Goal: Information Seeking & Learning: Learn about a topic

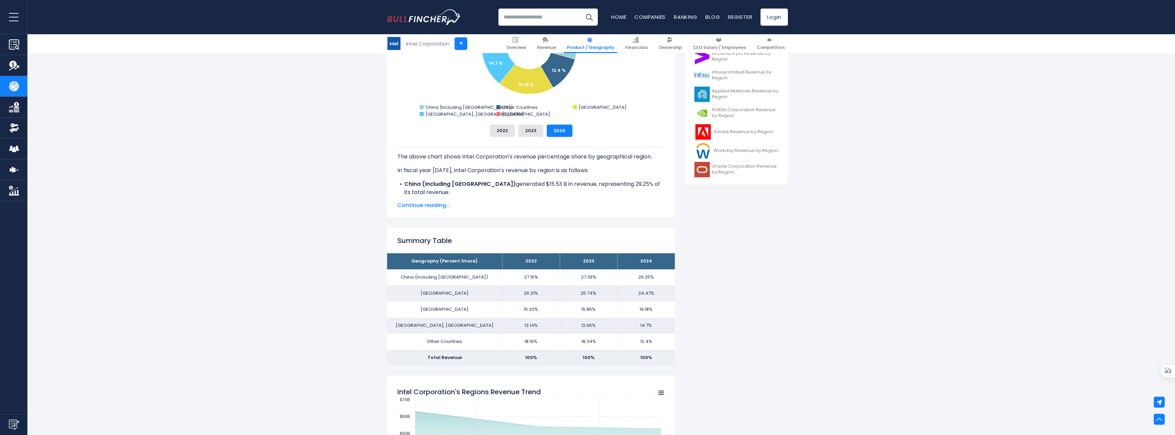
scroll to position [274, 0]
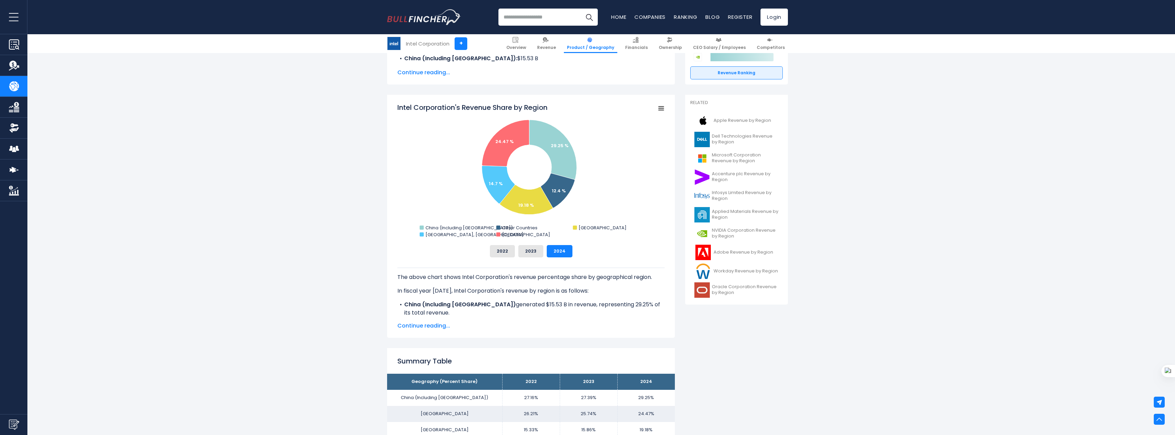
scroll to position [137, 0]
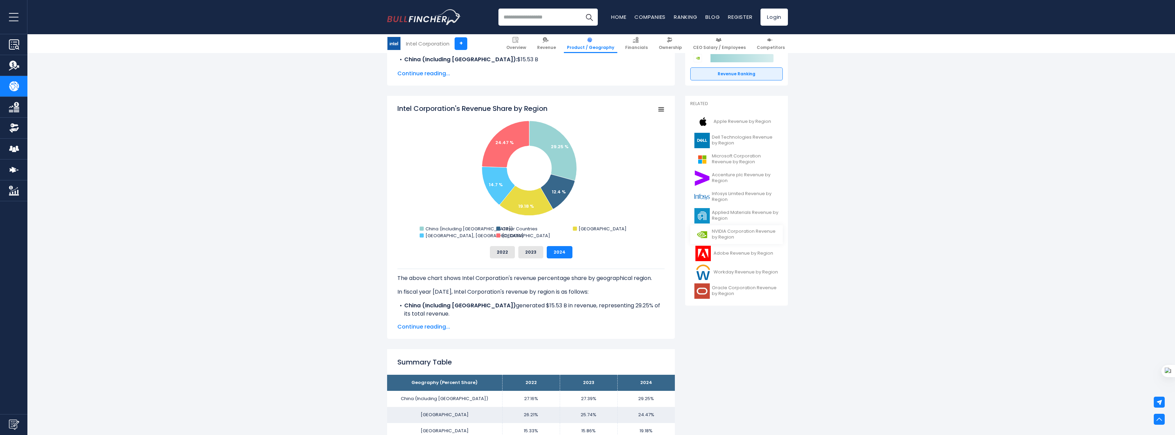
click at [729, 237] on span "NVIDIA Corporation Revenue by Region" at bounding box center [745, 235] width 67 height 12
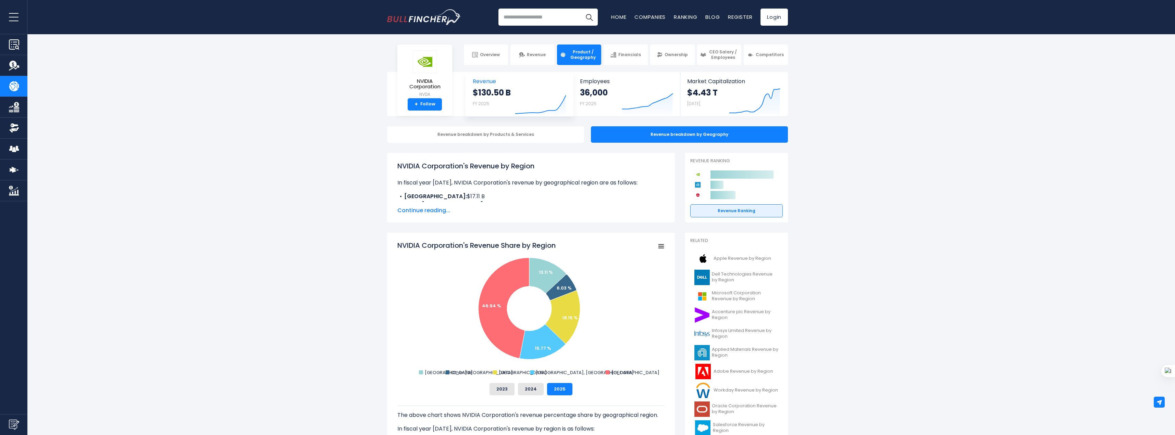
click at [493, 104] on div "$130.50 B FY 2025" at bounding box center [492, 98] width 38 height 22
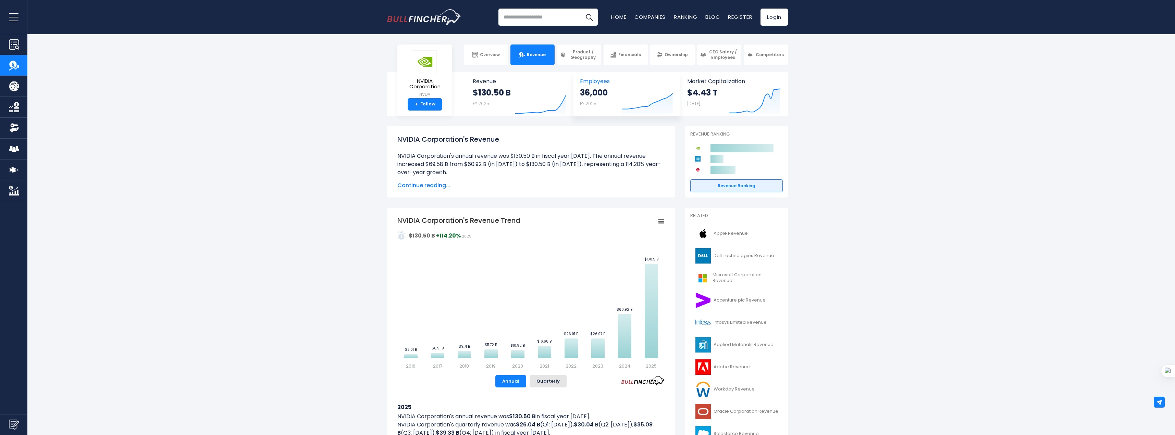
click at [608, 106] on div "36,000 FY 2025" at bounding box center [594, 98] width 28 height 22
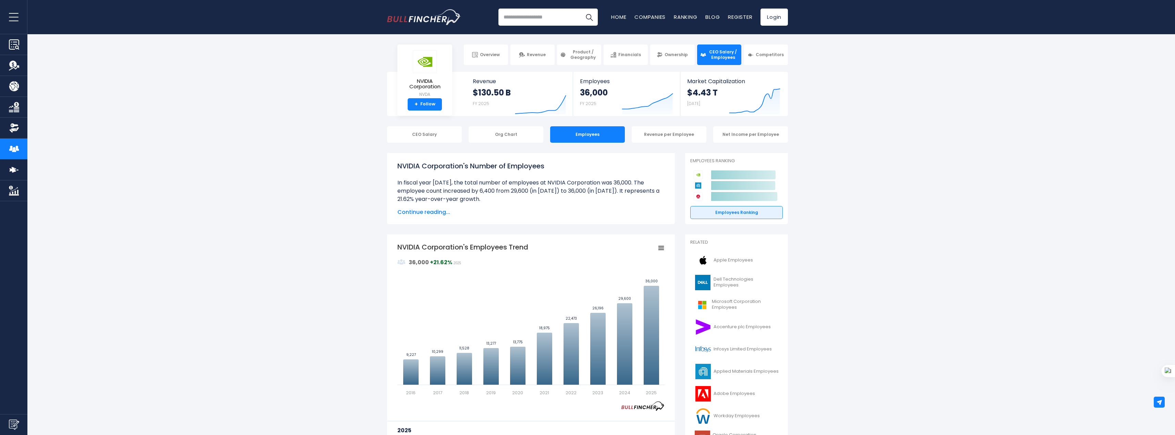
click at [729, 93] on icon "Created with Highcharts 12.1.2" at bounding box center [754, 100] width 51 height 29
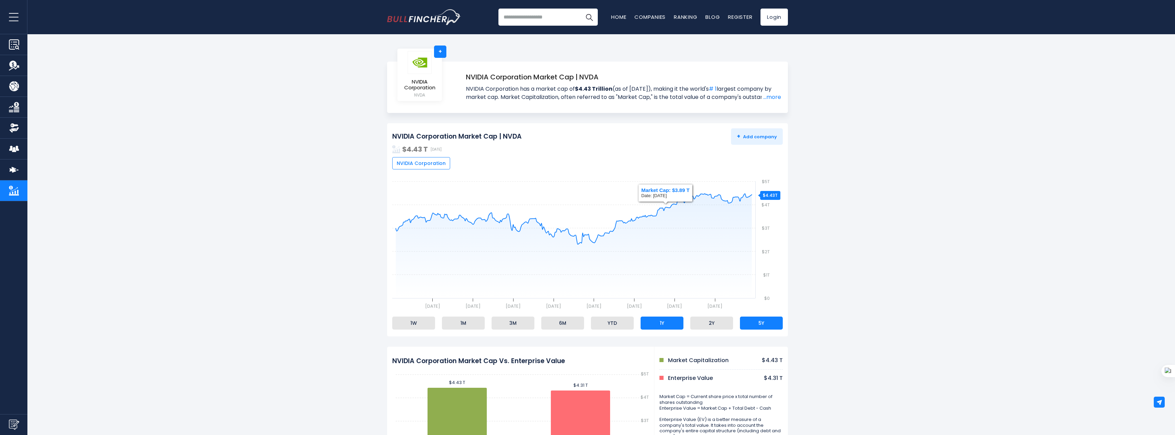
click at [766, 323] on li "5Y" at bounding box center [761, 323] width 43 height 13
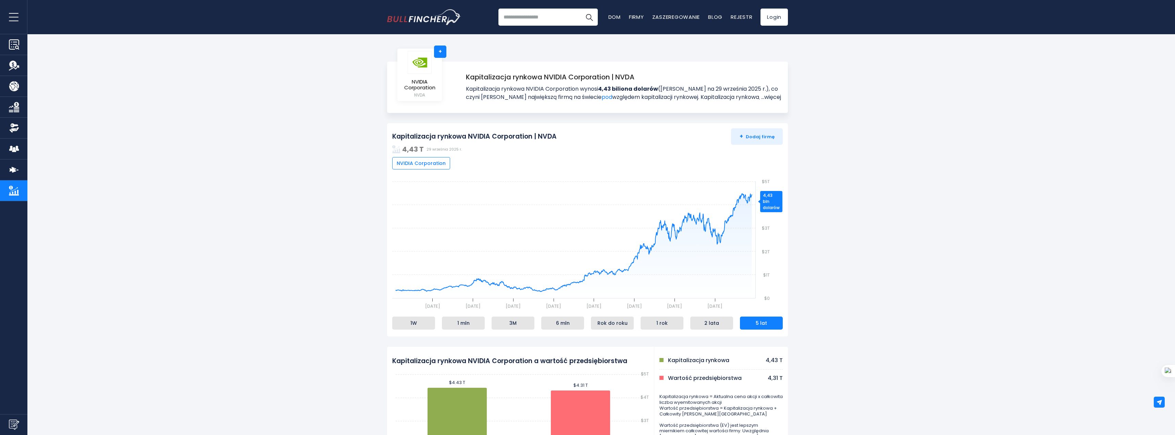
click at [767, 97] on font "...więcej" at bounding box center [771, 97] width 20 height 8
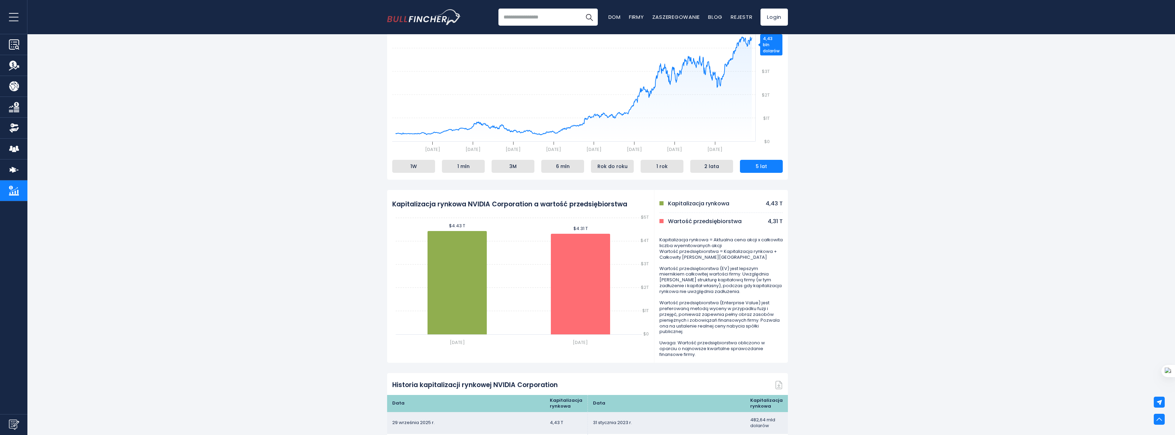
scroll to position [206, 0]
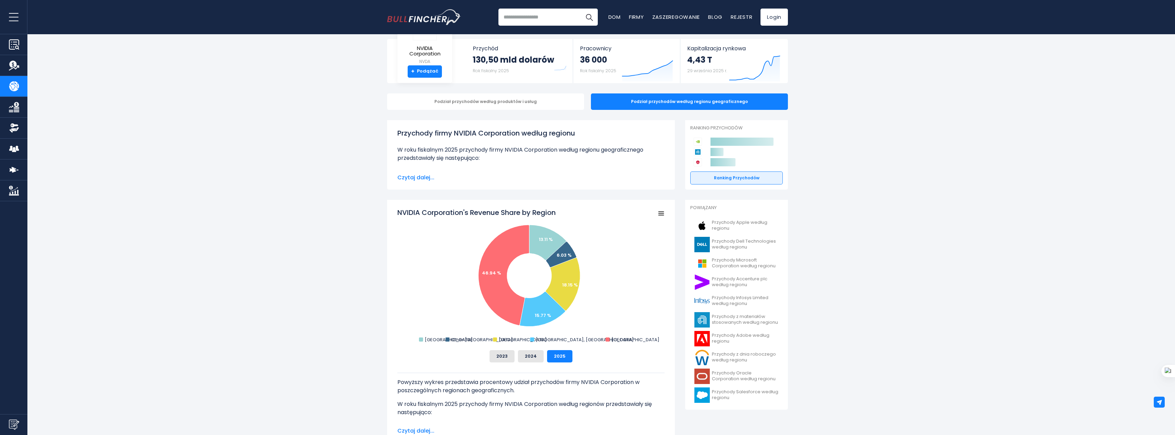
scroll to position [34, 0]
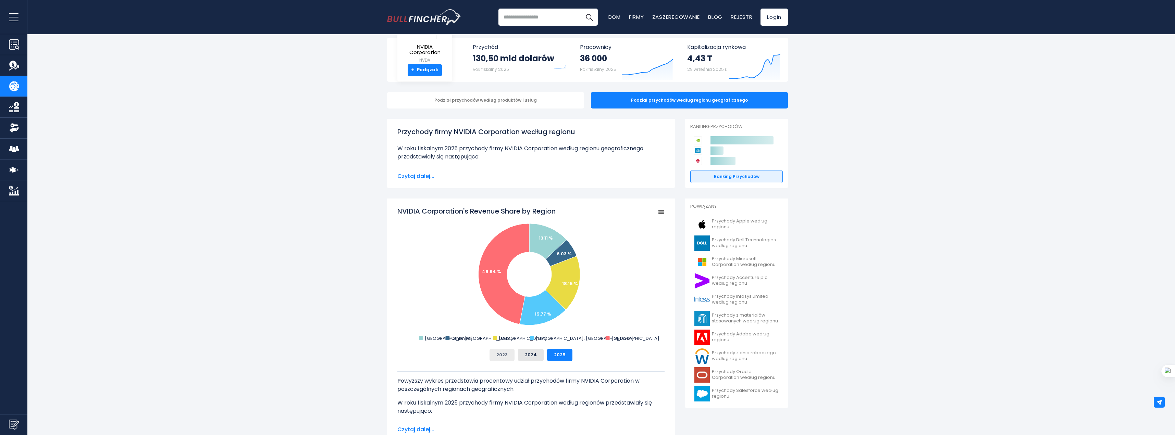
click at [508, 358] on button "2023" at bounding box center [502, 355] width 25 height 12
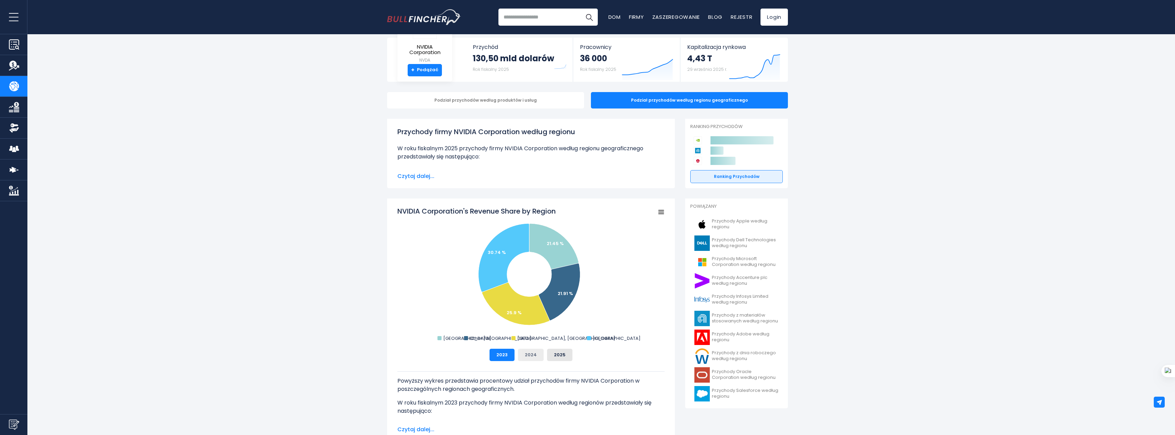
click at [541, 356] on button "2024" at bounding box center [531, 355] width 26 height 12
click at [562, 356] on font "2025" at bounding box center [560, 355] width 12 height 7
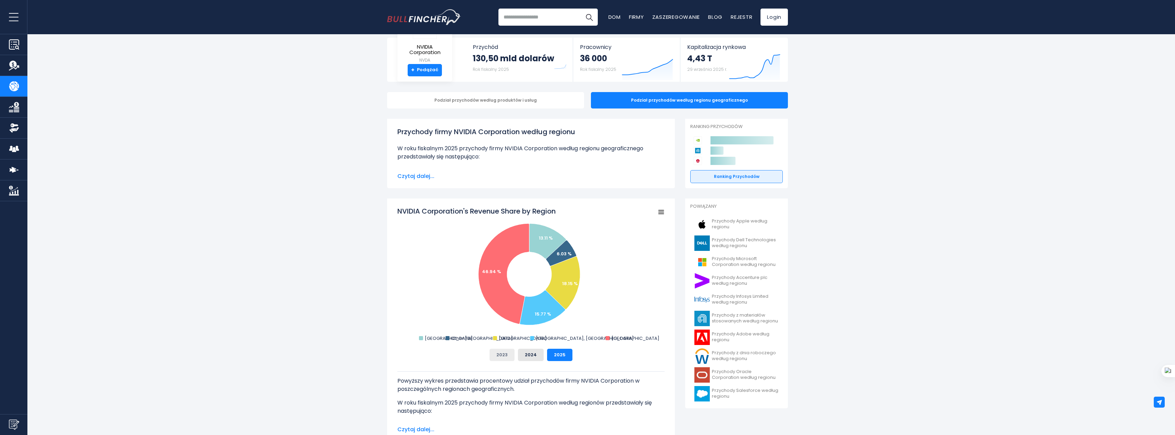
click at [506, 359] on button "2023" at bounding box center [502, 355] width 25 height 12
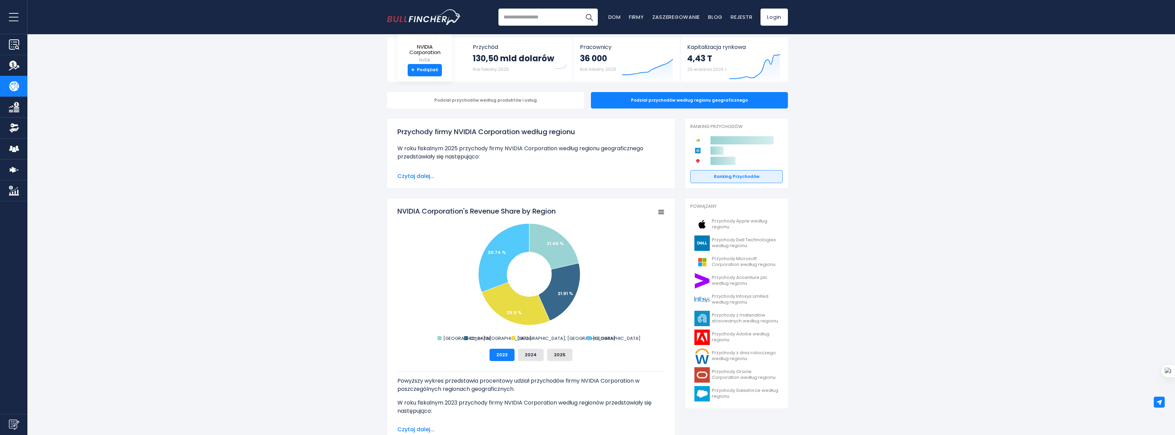
click at [421, 290] on rect "Udział firmy NVIDIA Corporation w przychodach według regionu" at bounding box center [530, 275] width 267 height 137
drag, startPoint x: 439, startPoint y: 286, endPoint x: 421, endPoint y: 314, distance: 33.1
click at [421, 314] on rect "Udział firmy NVIDIA Corporation w przychodach według regionu" at bounding box center [530, 275] width 267 height 137
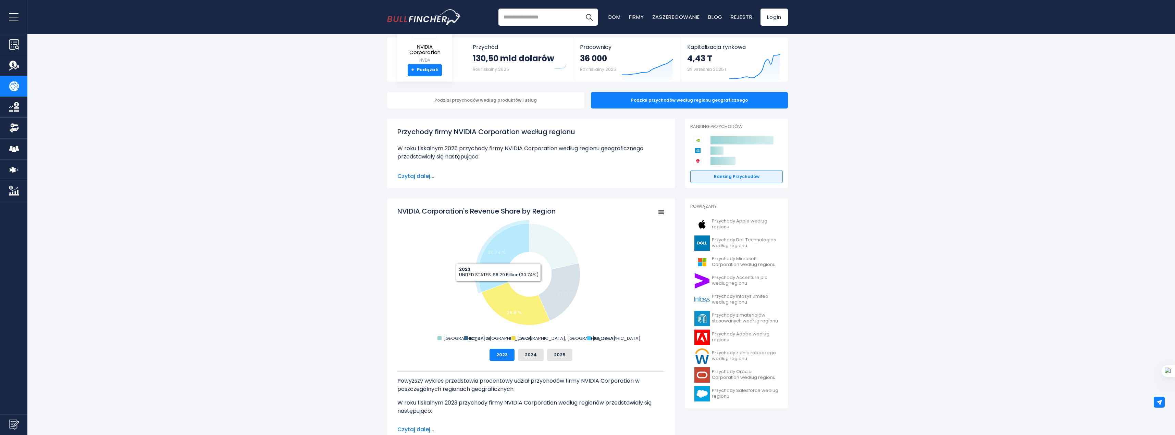
drag, startPoint x: 426, startPoint y: 222, endPoint x: 436, endPoint y: 251, distance: 31.6
click at [443, 253] on rect "Udział firmy NVIDIA Corporation w przychodach według regionu" at bounding box center [530, 275] width 267 height 137
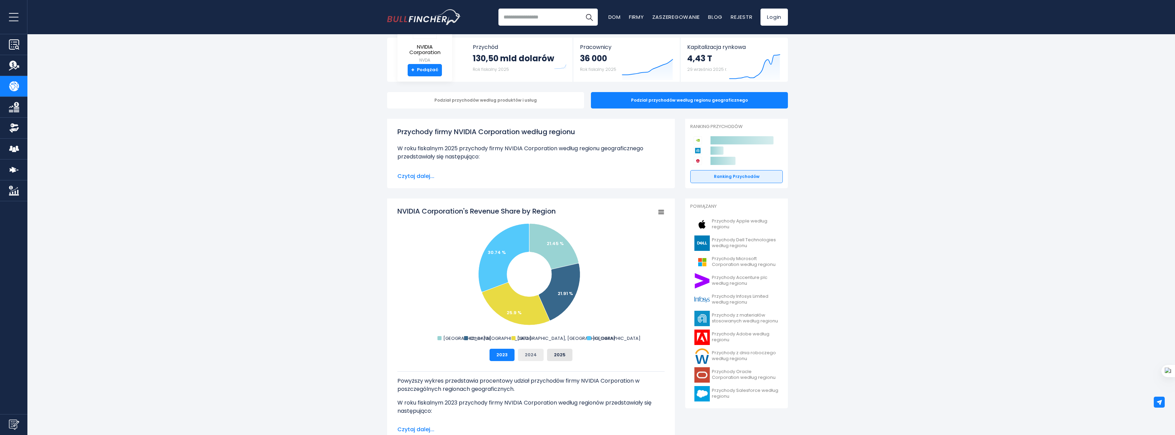
click at [533, 354] on font "2024" at bounding box center [531, 355] width 12 height 7
click at [566, 358] on button "2025" at bounding box center [559, 355] width 25 height 12
